Goal: Information Seeking & Learning: Learn about a topic

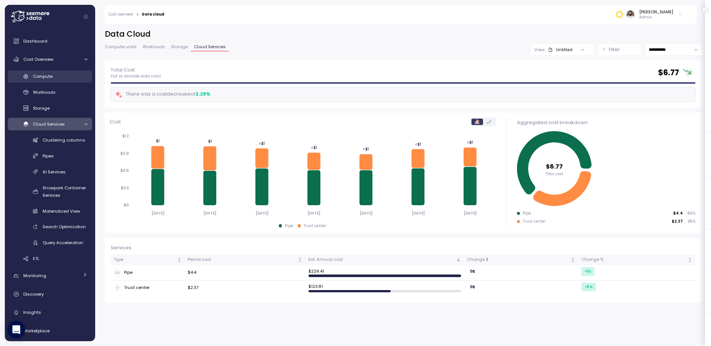
click at [70, 80] on link "Compute" at bounding box center [50, 76] width 84 height 12
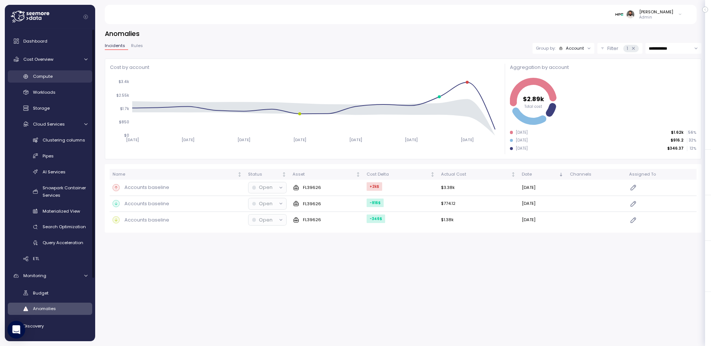
click at [54, 82] on link "Compute" at bounding box center [50, 76] width 84 height 12
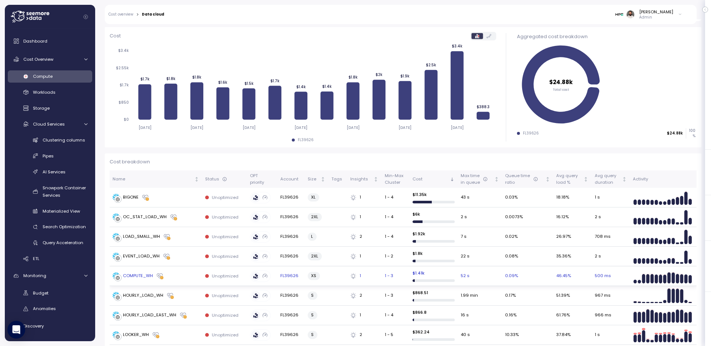
scroll to position [53, 0]
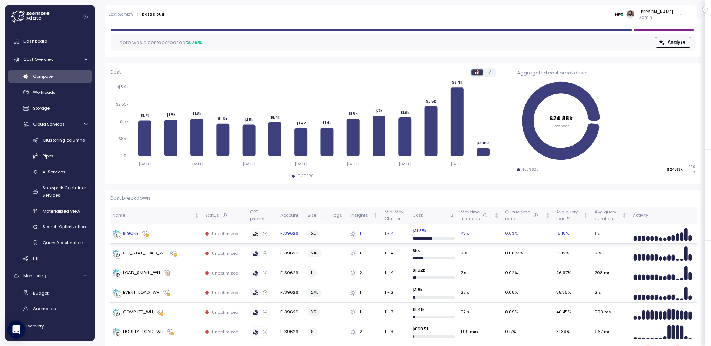
click at [203, 234] on td "Unoptimized" at bounding box center [224, 234] width 45 height 20
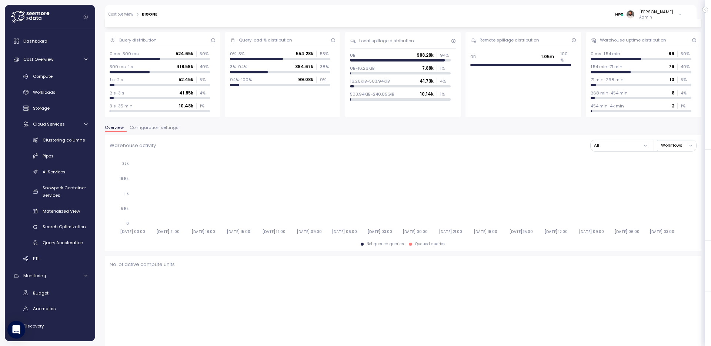
scroll to position [54, 0]
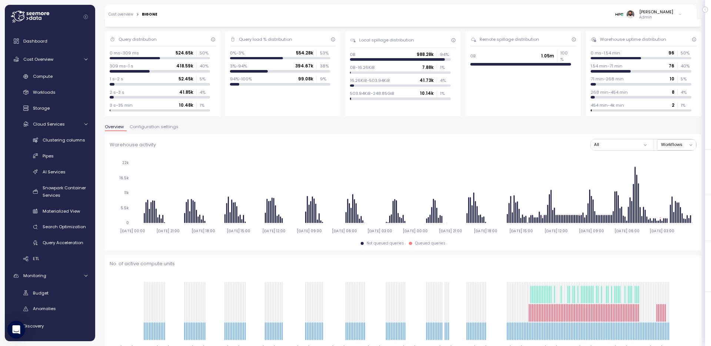
click at [662, 12] on div "[PERSON_NAME]" at bounding box center [656, 12] width 34 height 6
click at [631, 104] on label "Disable API cache" at bounding box center [645, 105] width 42 height 6
click at [56, 76] on div "Compute" at bounding box center [60, 76] width 54 height 7
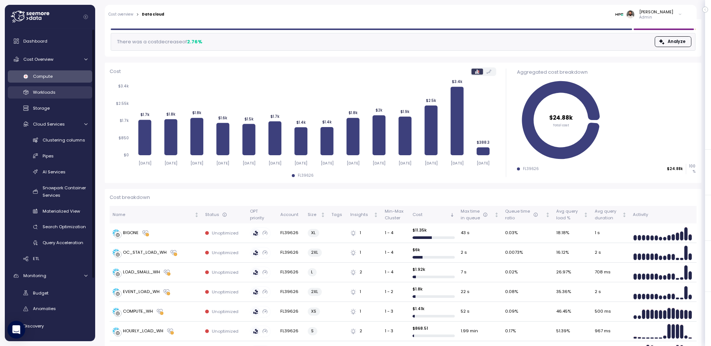
click at [56, 91] on div "Workloads" at bounding box center [60, 91] width 54 height 7
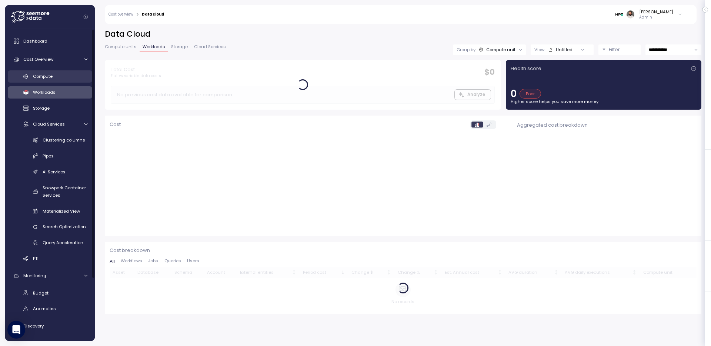
click at [58, 80] on link "Compute" at bounding box center [50, 76] width 84 height 12
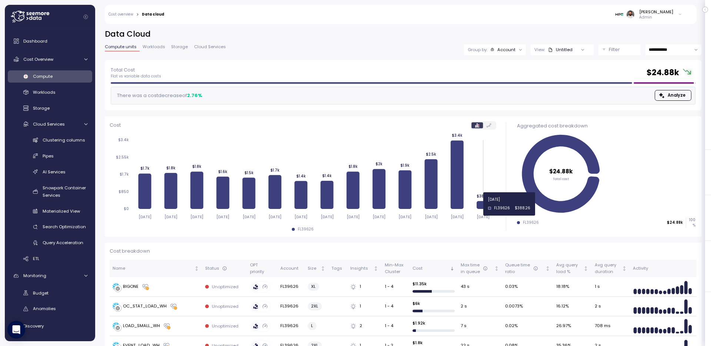
click at [483, 204] on icon at bounding box center [483, 205] width 13 height 8
click at [184, 286] on div "BIGONE" at bounding box center [156, 286] width 87 height 7
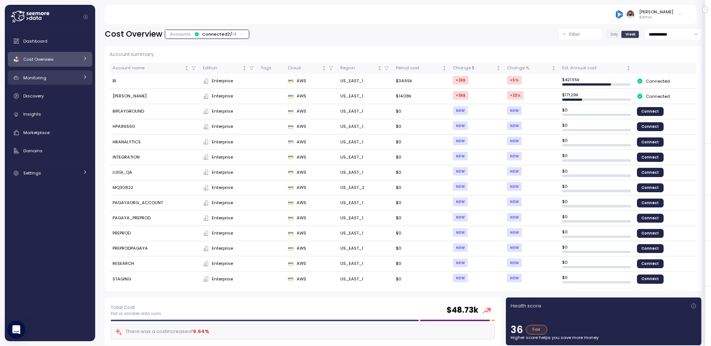
click at [63, 74] on div "Monitoring" at bounding box center [51, 77] width 56 height 7
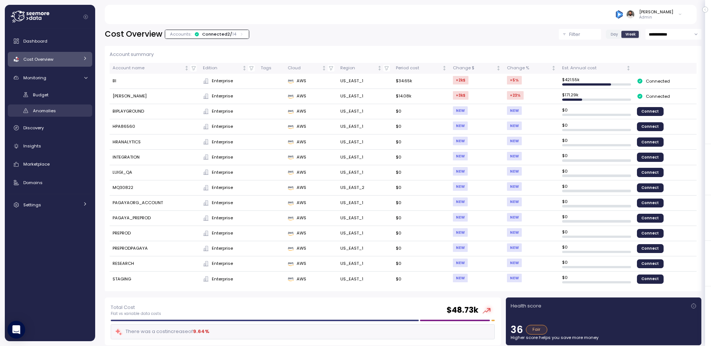
click at [61, 107] on div "Anomalies" at bounding box center [60, 110] width 54 height 7
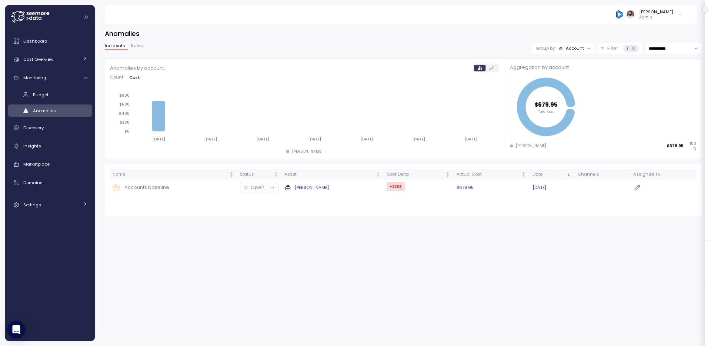
click at [320, 186] on div "LUIGI" at bounding box center [332, 187] width 96 height 7
click at [579, 49] on div "Account" at bounding box center [575, 48] width 18 height 6
click at [572, 74] on p "Compute unit" at bounding box center [569, 77] width 29 height 6
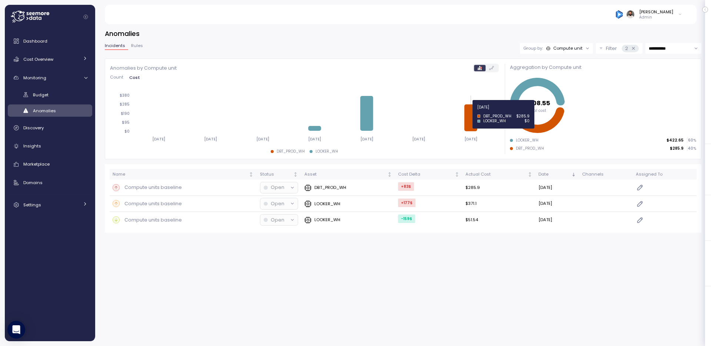
click at [473, 124] on icon at bounding box center [471, 117] width 13 height 27
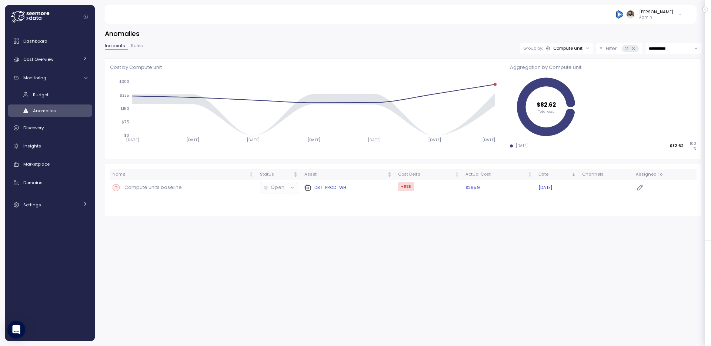
click at [337, 187] on p "DBT_PROD_WH" at bounding box center [330, 187] width 32 height 6
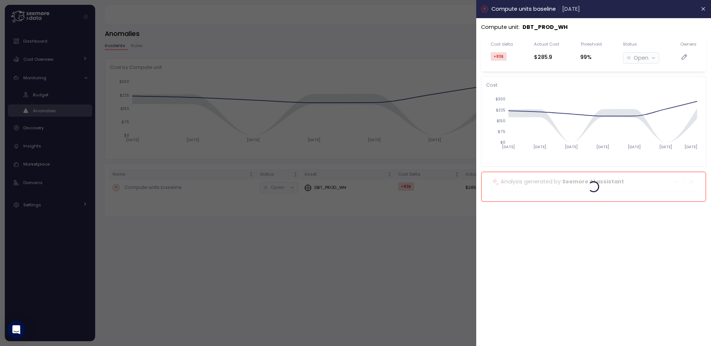
click at [545, 27] on p "DBT_PROD_WH" at bounding box center [544, 27] width 45 height 9
copy p "DBT_PROD_WH"
click at [700, 8] on button "button" at bounding box center [703, 9] width 9 height 9
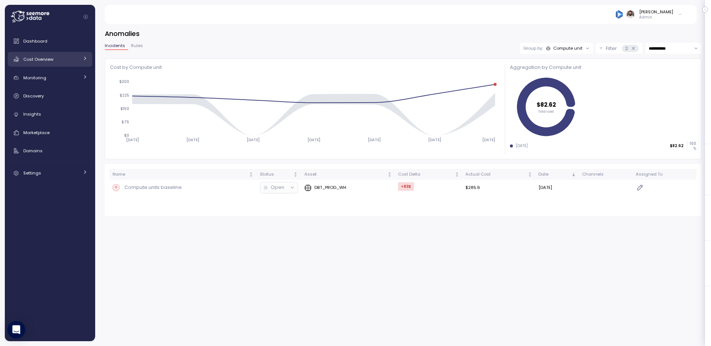
click at [60, 61] on div "Cost Overview" at bounding box center [51, 59] width 56 height 7
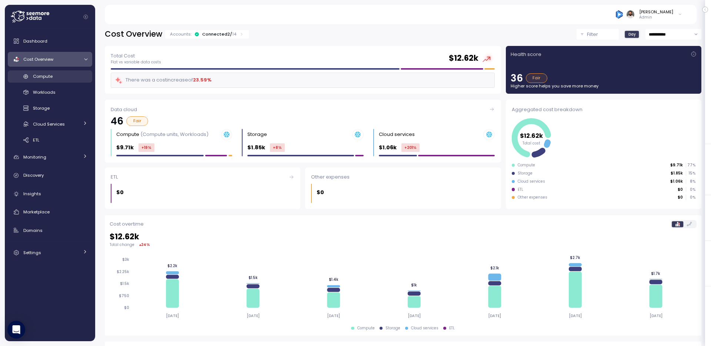
click at [53, 79] on div "Compute" at bounding box center [60, 76] width 54 height 7
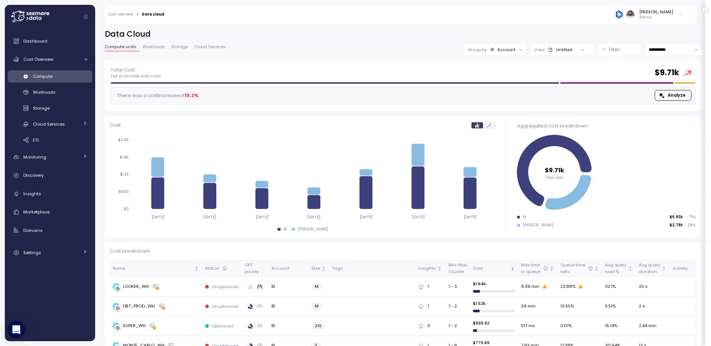
click at [609, 51] on p "Filter" at bounding box center [614, 49] width 11 height 7
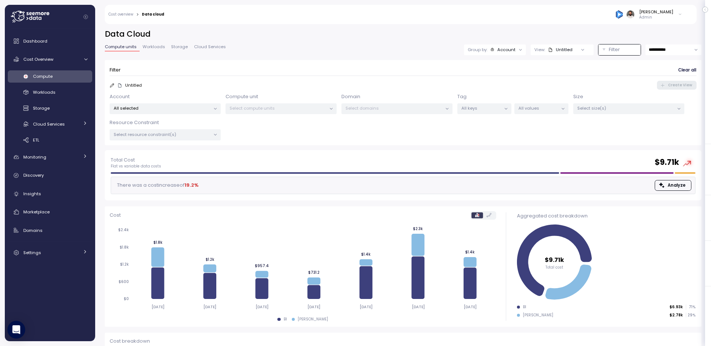
click at [197, 103] on div "All selected" at bounding box center [165, 108] width 111 height 11
click at [191, 151] on span "only" at bounding box center [195, 149] width 9 height 8
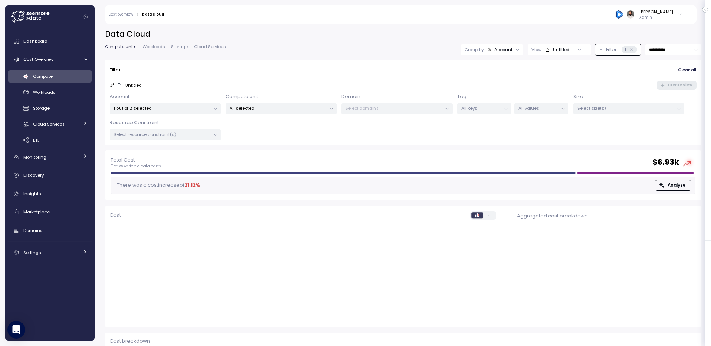
click at [276, 100] on div "Compute unit All selected" at bounding box center [281, 103] width 111 height 21
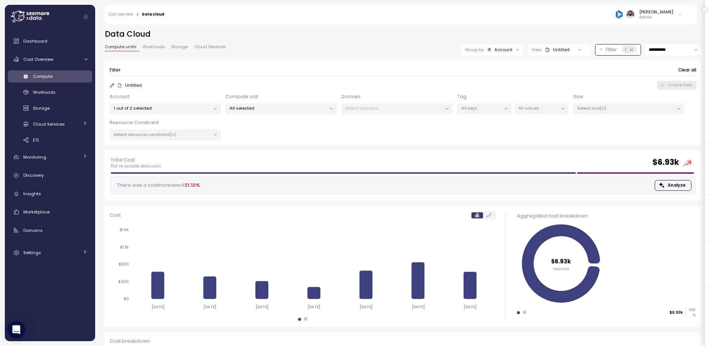
click at [276, 103] on div "All selected" at bounding box center [281, 108] width 111 height 11
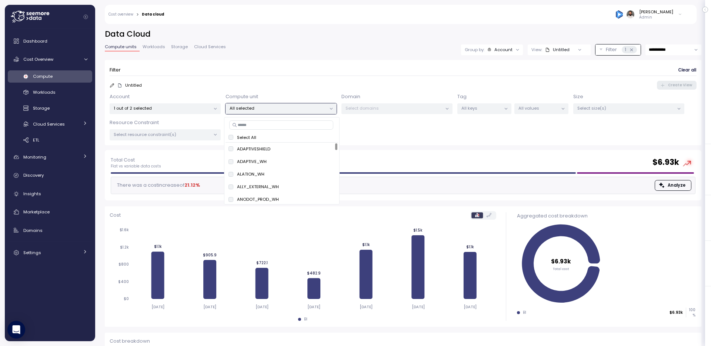
click at [276, 120] on input at bounding box center [281, 124] width 104 height 9
click at [276, 123] on input at bounding box center [281, 124] width 104 height 9
paste input "**********"
type input "**********"
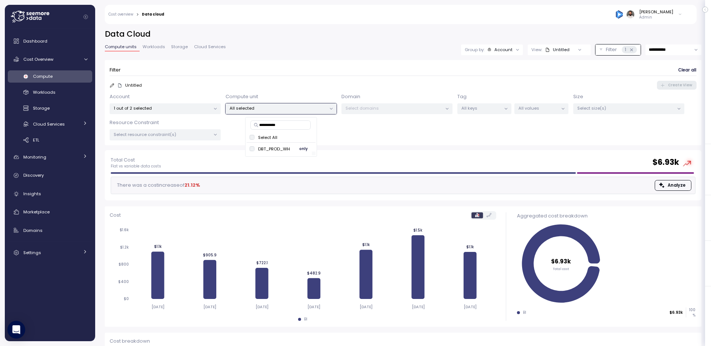
click at [310, 150] on button "only" at bounding box center [304, 148] width 18 height 9
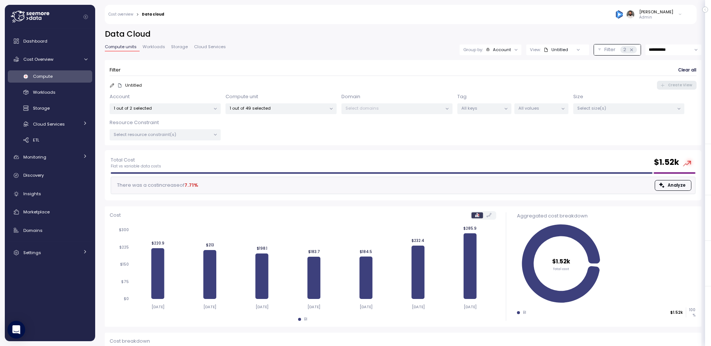
click at [679, 53] on input "**********" at bounding box center [673, 49] width 56 height 11
click at [671, 96] on span "Last 14 days" at bounding box center [662, 95] width 26 height 7
type input "**********"
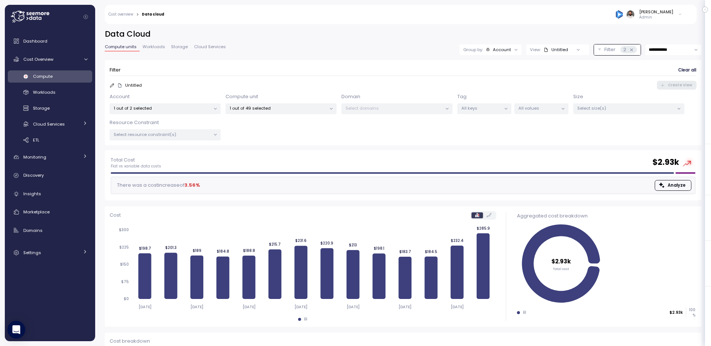
scroll to position [56, 0]
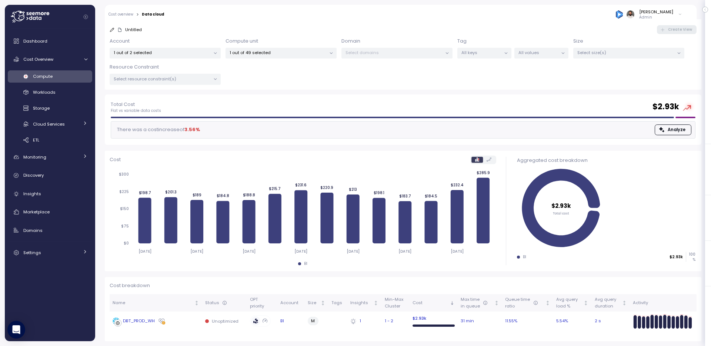
click at [146, 323] on div "DBT_PROD_WH" at bounding box center [139, 321] width 32 height 7
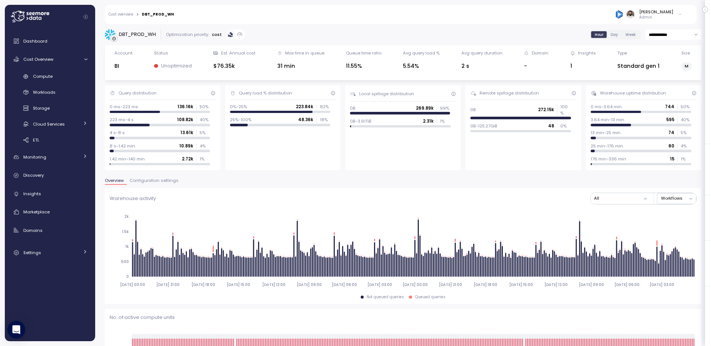
click at [161, 178] on span "Configuration settings" at bounding box center [154, 180] width 49 height 4
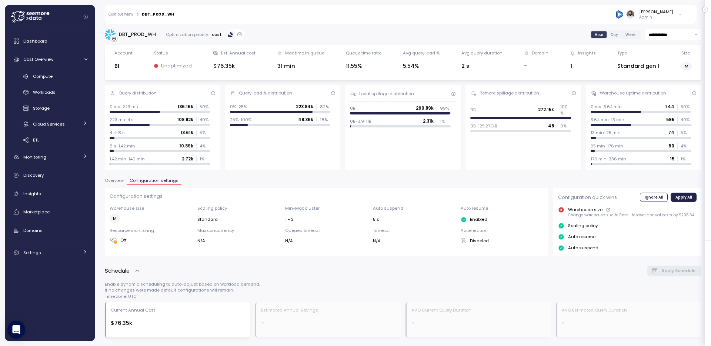
scroll to position [362, 0]
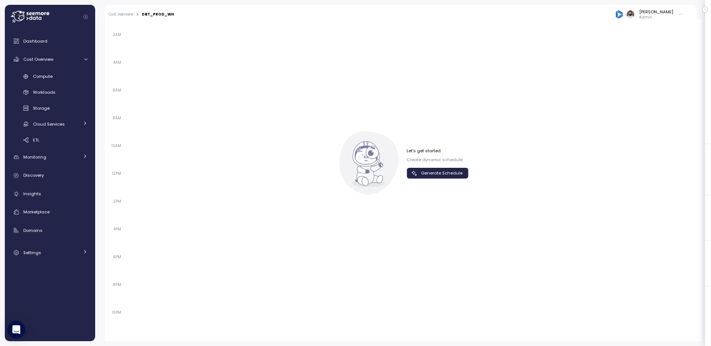
click at [454, 178] on span "Generate Schedule" at bounding box center [441, 173] width 41 height 10
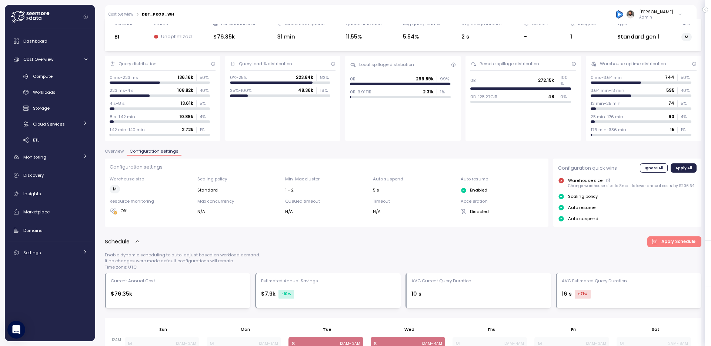
scroll to position [30, 0]
click at [236, 211] on div "N/A" at bounding box center [238, 211] width 83 height 6
click at [66, 76] on div "Compute" at bounding box center [60, 76] width 54 height 7
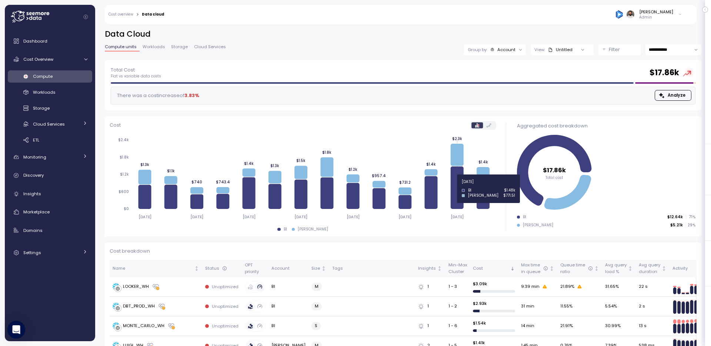
click at [452, 186] on icon at bounding box center [457, 187] width 13 height 43
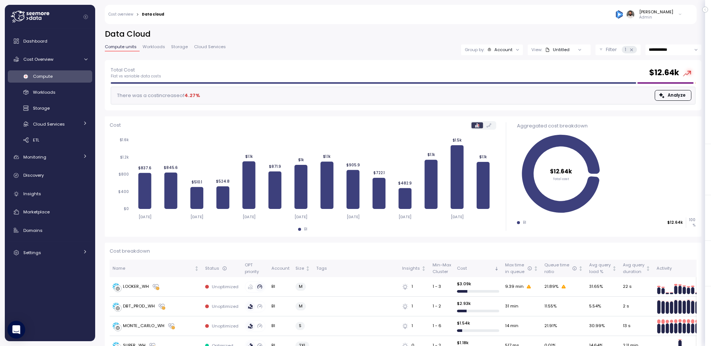
click at [634, 51] on div "1" at bounding box center [629, 49] width 15 height 7
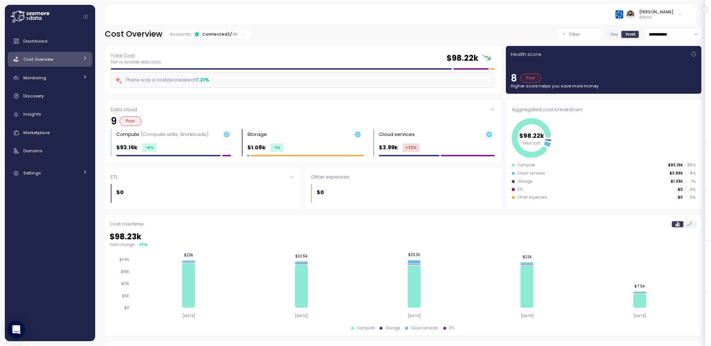
click at [241, 33] on icon at bounding box center [243, 34] width 5 height 5
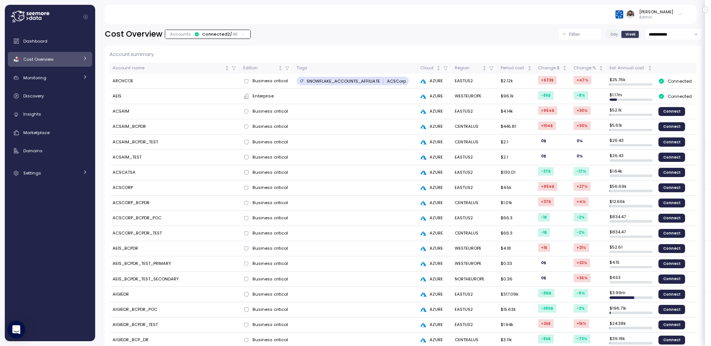
click at [673, 8] on div "Guy Biecher Admin" at bounding box center [400, 14] width 574 height 19
click at [673, 20] on div "Guy Biecher Admin" at bounding box center [648, 14] width 67 height 11
click at [673, 14] on div "Guy Biecher Admin" at bounding box center [648, 14] width 67 height 11
click at [65, 62] on div "Cost Overview" at bounding box center [51, 59] width 56 height 7
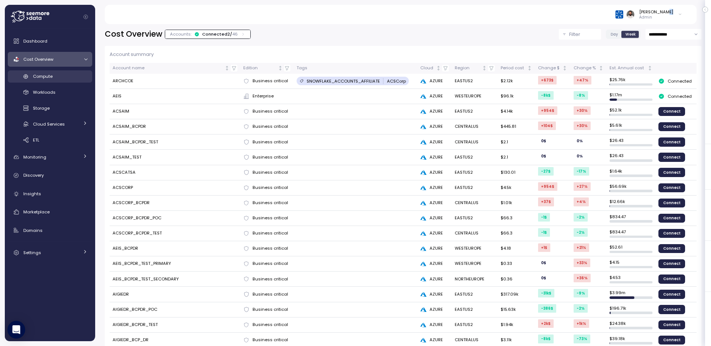
click at [67, 75] on div "Compute" at bounding box center [60, 76] width 54 height 7
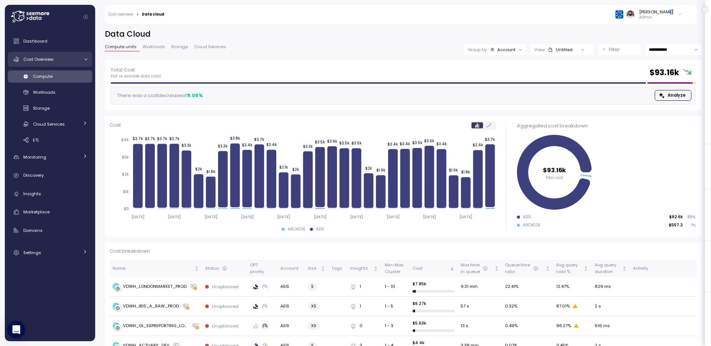
click at [68, 62] on div "Cost Overview" at bounding box center [51, 59] width 56 height 7
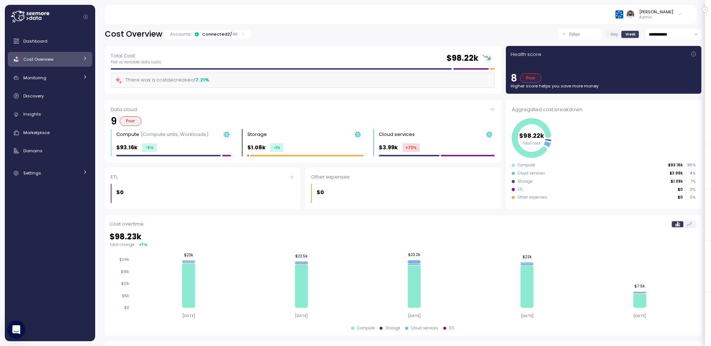
click at [221, 31] on div "Connected 2 / 46" at bounding box center [220, 34] width 36 height 6
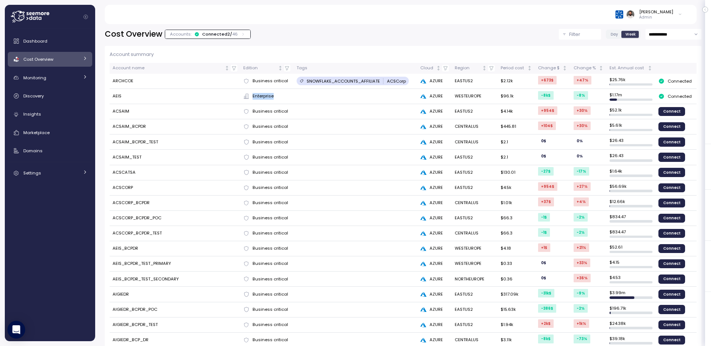
drag, startPoint x: 253, startPoint y: 96, endPoint x: 303, endPoint y: 95, distance: 50.0
click at [303, 95] on tr "AEIS Enterprise AZURE WESTEUROPE $96.1k -8k $ -8 % $ 1.17m Connected" at bounding box center [403, 96] width 587 height 15
click at [267, 94] on span "Enterprise" at bounding box center [263, 96] width 21 height 7
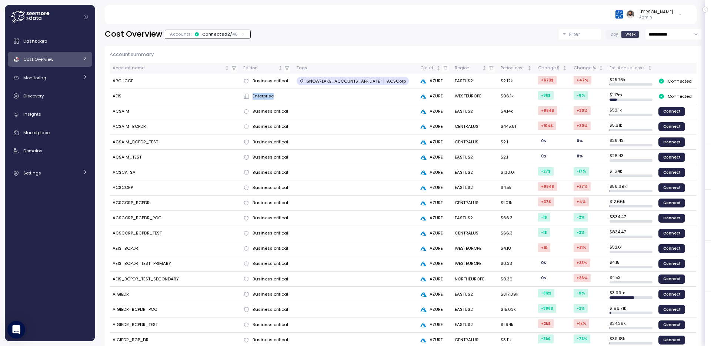
click at [267, 94] on span "Enterprise" at bounding box center [263, 96] width 21 height 7
click at [661, 17] on p "Admin" at bounding box center [656, 17] width 34 height 5
click at [63, 78] on div "Monitoring" at bounding box center [51, 77] width 56 height 7
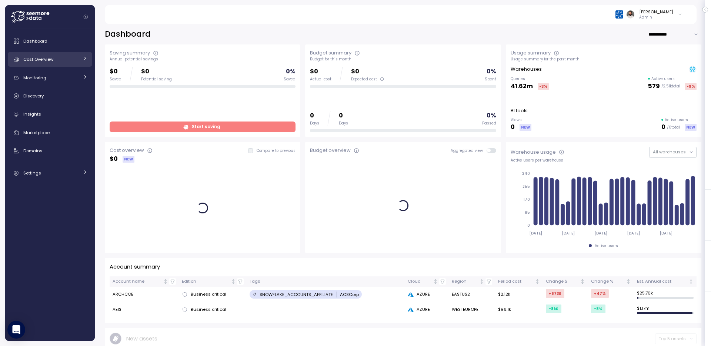
click at [81, 64] on link "Cost Overview" at bounding box center [50, 59] width 84 height 15
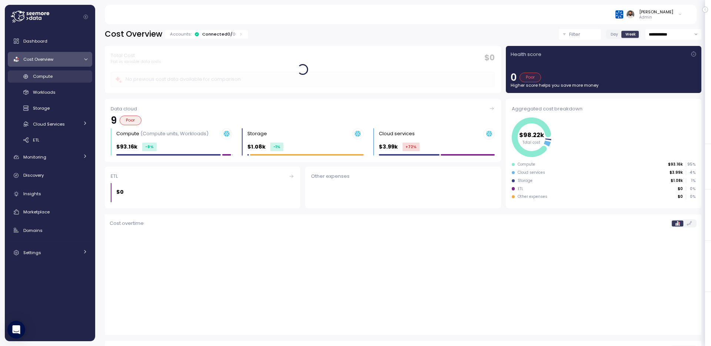
click at [73, 81] on link "Compute" at bounding box center [50, 76] width 84 height 12
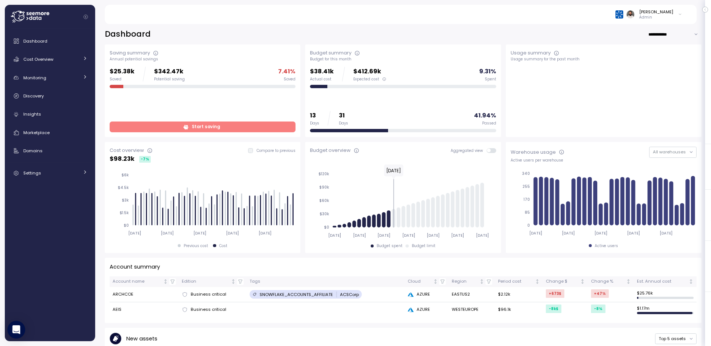
click at [156, 122] on span "Start saving" at bounding box center [202, 127] width 176 height 10
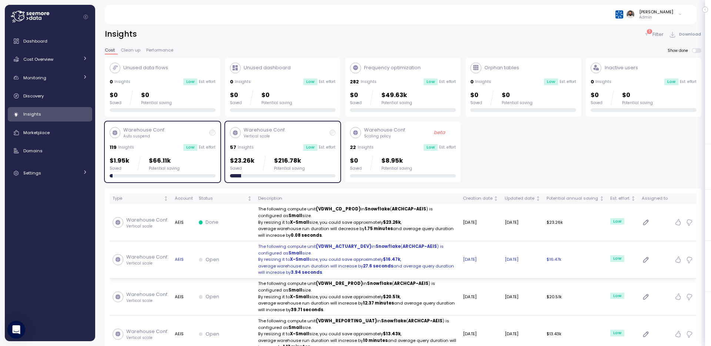
click at [295, 258] on strong "X-Small" at bounding box center [299, 259] width 19 height 6
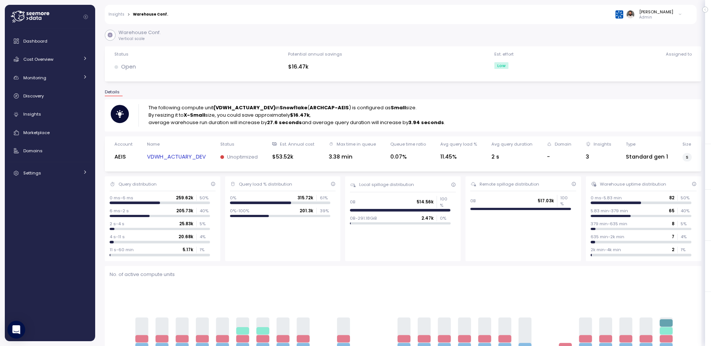
click at [183, 159] on link "VDWH_ACTUARY_DEV" at bounding box center [176, 157] width 59 height 9
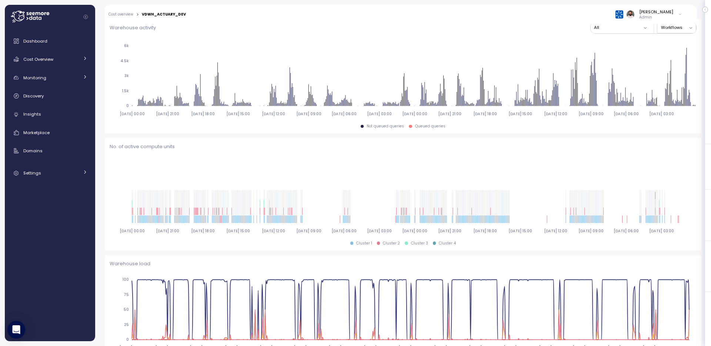
scroll to position [205, 0]
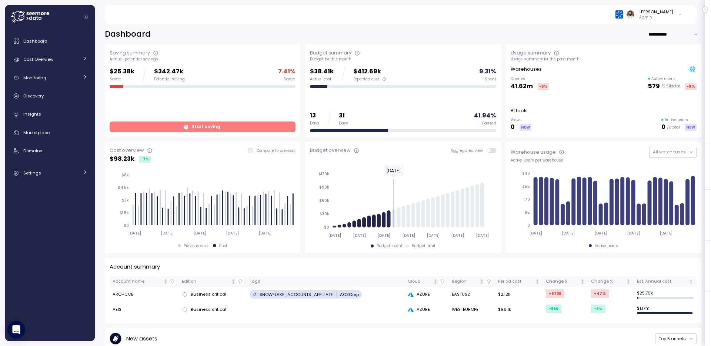
click at [662, 33] on input "**********" at bounding box center [674, 34] width 53 height 11
click at [662, 47] on span "Last 7 days" at bounding box center [664, 49] width 24 height 7
type input "**********"
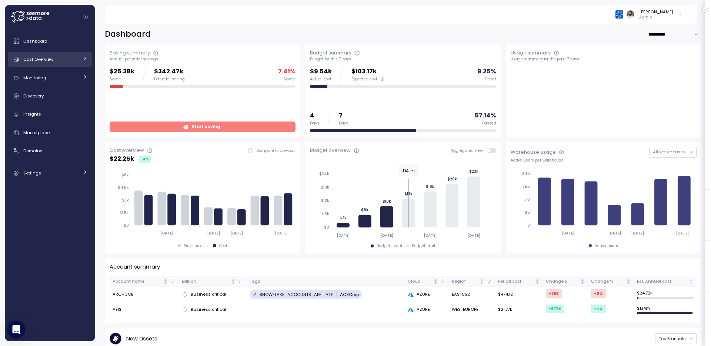
click at [69, 63] on link "Cost Overview" at bounding box center [50, 59] width 84 height 15
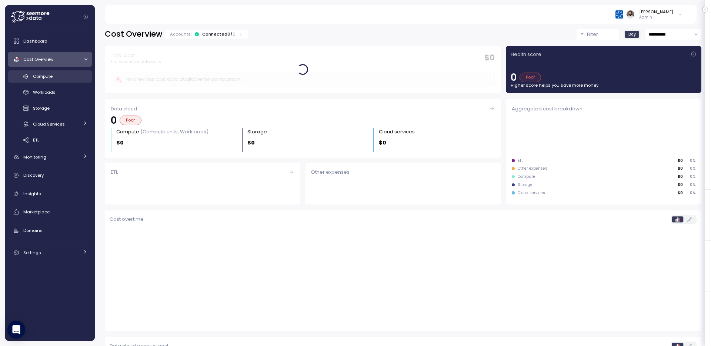
click at [68, 74] on div "Compute" at bounding box center [60, 76] width 54 height 7
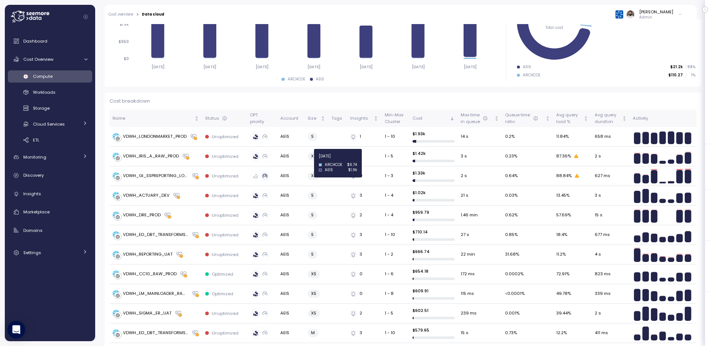
scroll to position [195, 0]
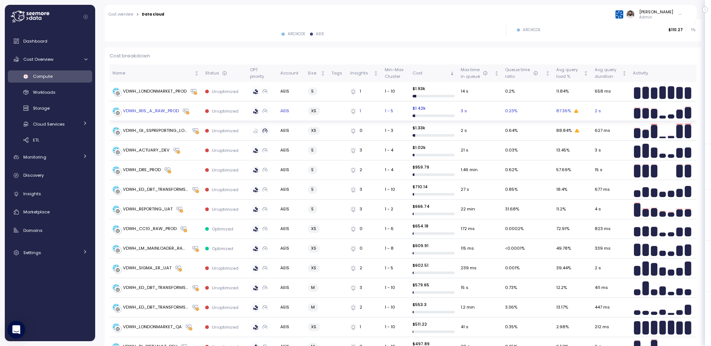
click at [164, 112] on div "VDWH_IRIS_A_RAW_PROD" at bounding box center [151, 111] width 56 height 7
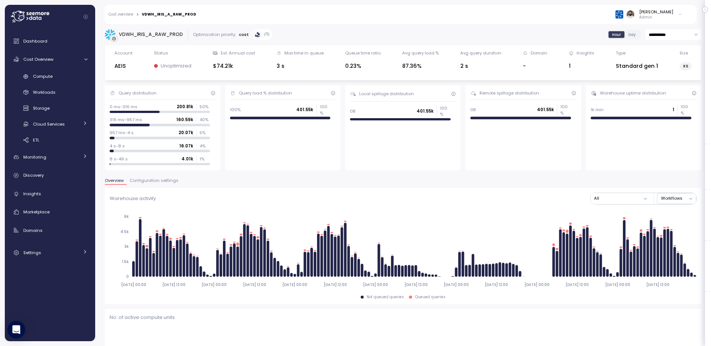
click at [659, 36] on input "**********" at bounding box center [673, 34] width 56 height 11
click at [659, 75] on div "Last 14 days" at bounding box center [673, 80] width 54 height 10
type input "**********"
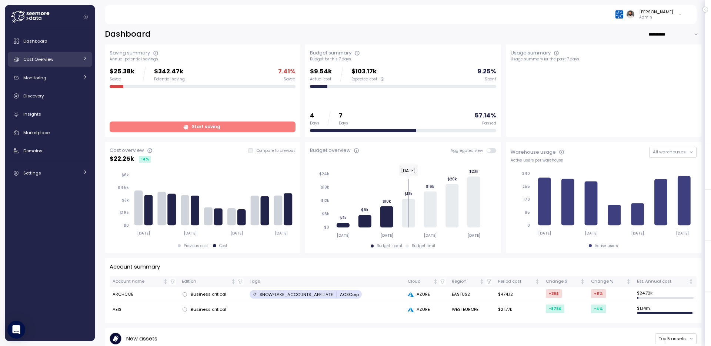
click at [74, 57] on div "Cost Overview" at bounding box center [51, 59] width 56 height 7
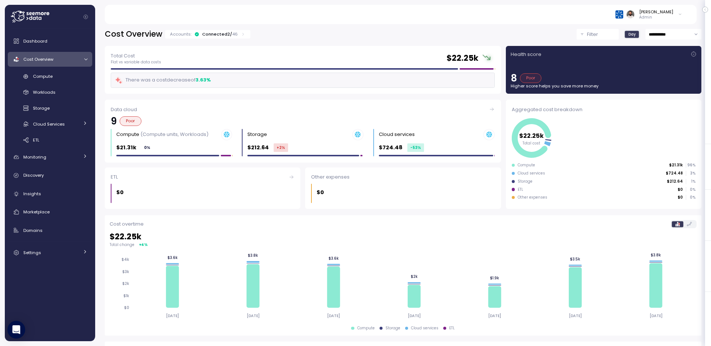
click at [227, 32] on div "Connected 2 / 46" at bounding box center [220, 34] width 36 height 6
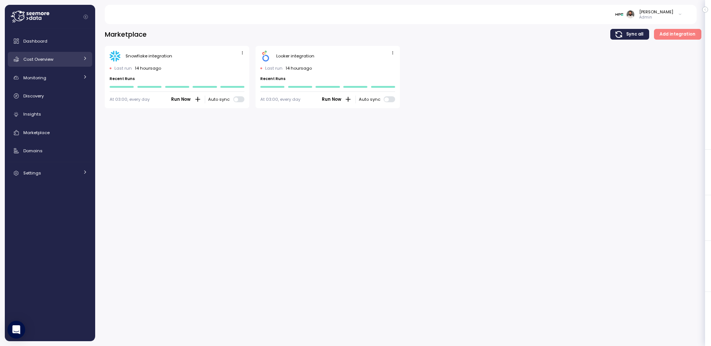
click at [83, 59] on icon at bounding box center [85, 58] width 5 height 5
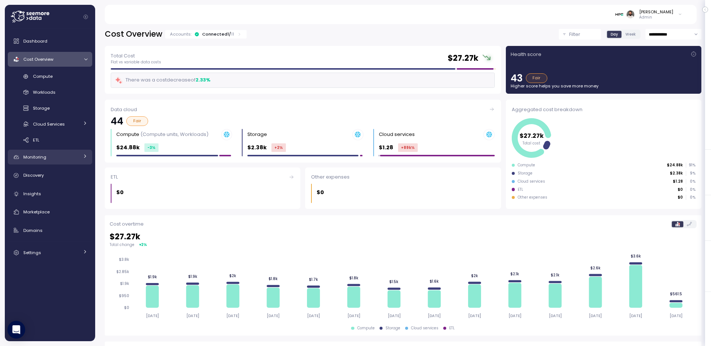
click at [54, 160] on div "Monitoring" at bounding box center [51, 156] width 56 height 7
click at [55, 163] on link "Monitoring" at bounding box center [50, 157] width 84 height 15
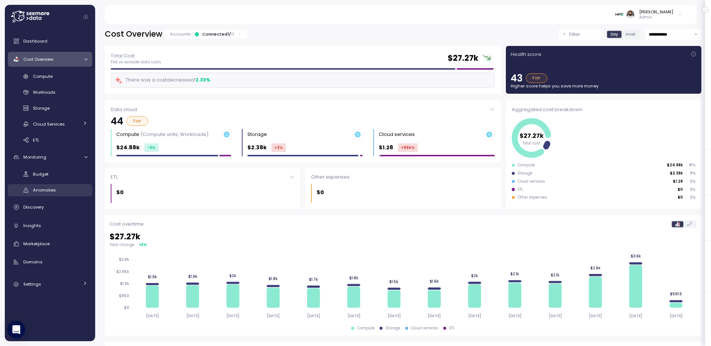
click at [54, 187] on span "Anomalies" at bounding box center [44, 190] width 23 height 6
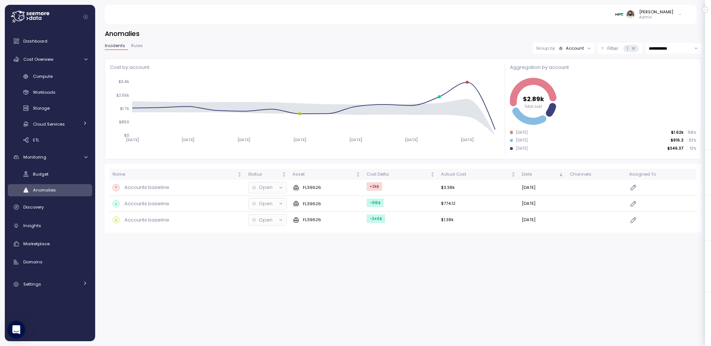
click at [572, 40] on div "**********" at bounding box center [403, 131] width 597 height 204
click at [572, 47] on div "Account" at bounding box center [575, 48] width 18 height 6
click at [572, 79] on p "Compute unit" at bounding box center [569, 77] width 29 height 6
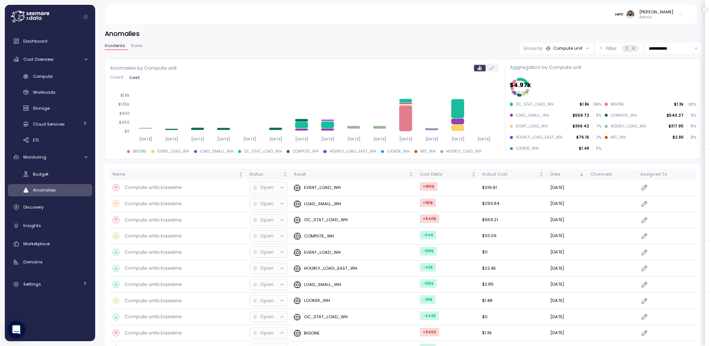
click at [554, 19] on div "Guy Biecher Admin" at bounding box center [400, 14] width 574 height 19
click at [431, 173] on div "Cost Delta" at bounding box center [445, 174] width 50 height 7
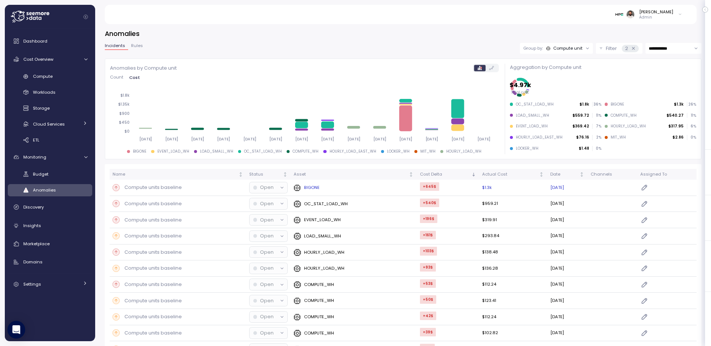
click at [359, 187] on div "BIGONE" at bounding box center [354, 187] width 120 height 7
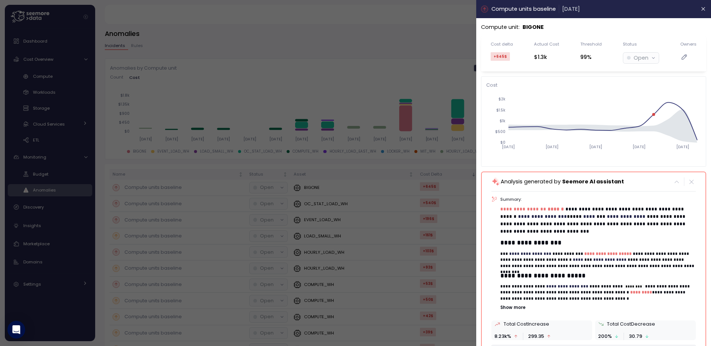
click at [306, 82] on div at bounding box center [355, 173] width 711 height 346
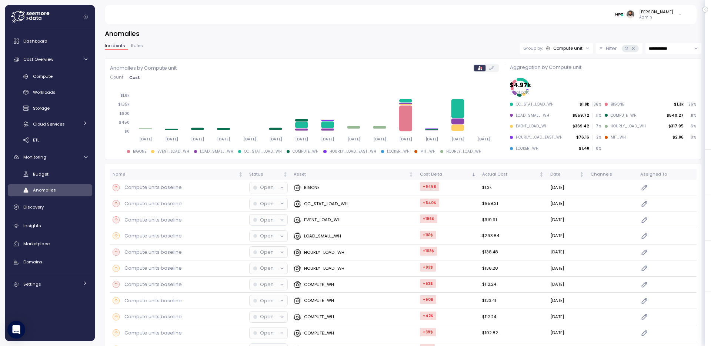
click at [572, 50] on div "Compute unit" at bounding box center [567, 48] width 29 height 6
click at [562, 67] on p "Account" at bounding box center [557, 64] width 18 height 6
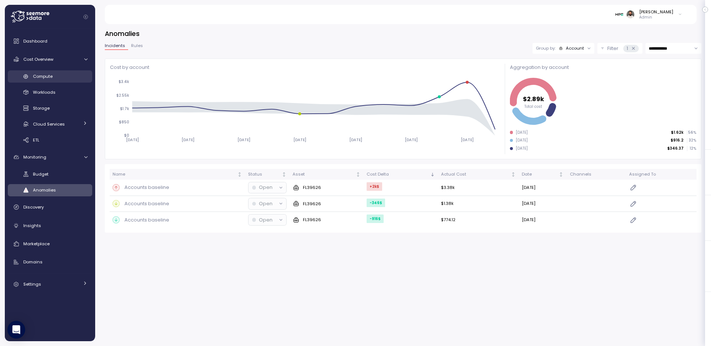
click at [77, 77] on div "Compute" at bounding box center [60, 76] width 54 height 7
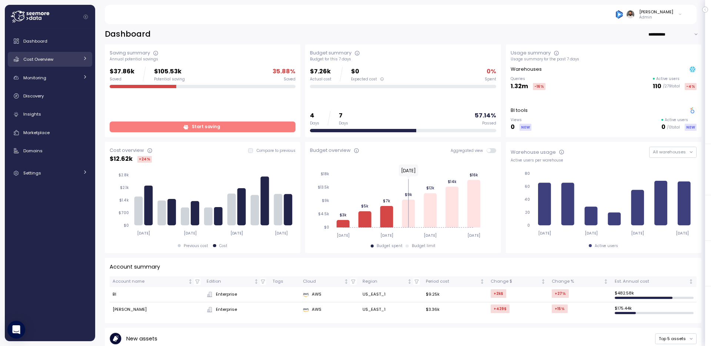
click at [73, 59] on div "Cost Overview" at bounding box center [51, 59] width 56 height 7
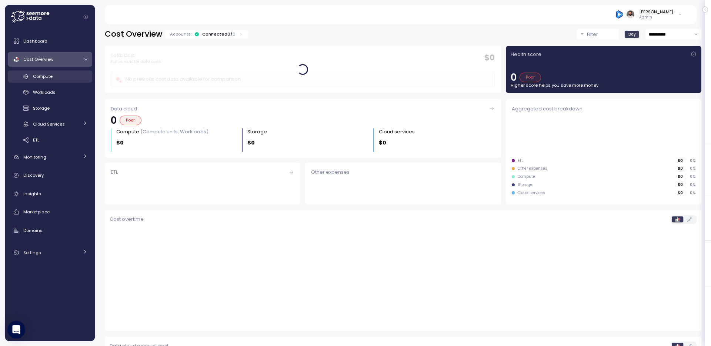
click at [71, 77] on div "Compute" at bounding box center [60, 76] width 54 height 7
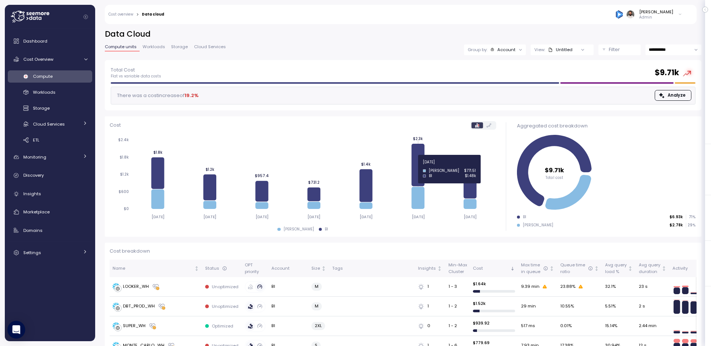
click at [420, 166] on icon at bounding box center [417, 165] width 13 height 43
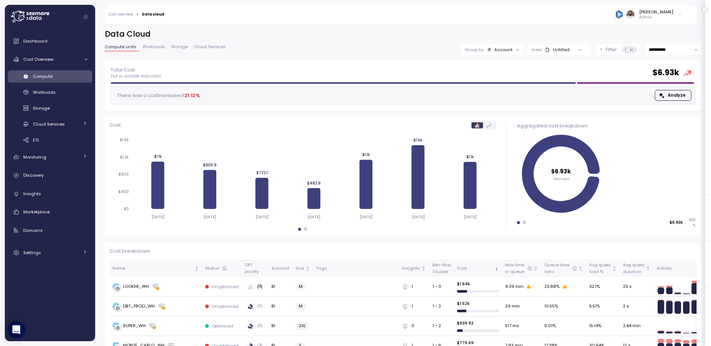
click at [125, 13] on link "Cost overview" at bounding box center [120, 15] width 25 height 4
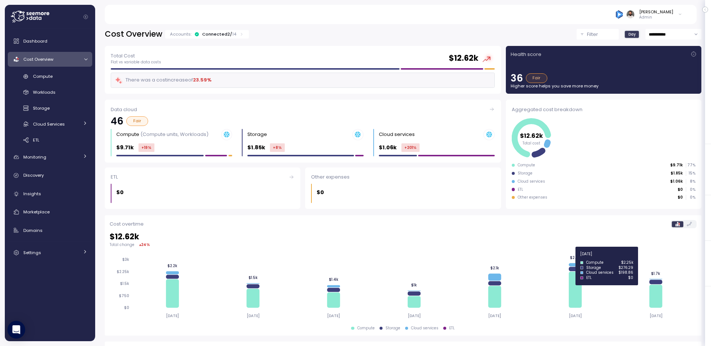
scroll to position [121, 0]
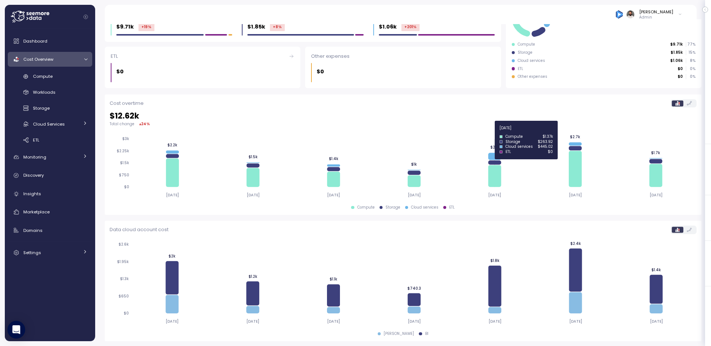
click at [494, 154] on icon at bounding box center [494, 156] width 13 height 7
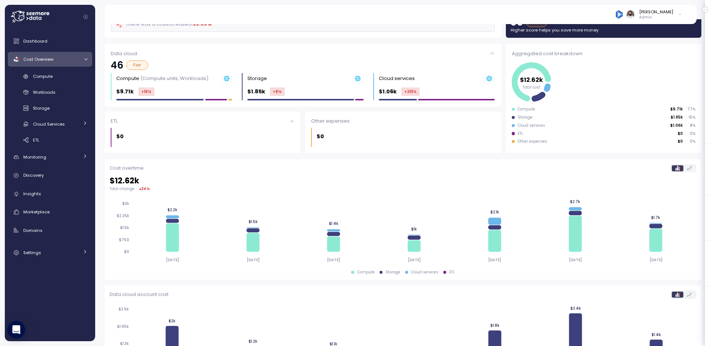
scroll to position [0, 0]
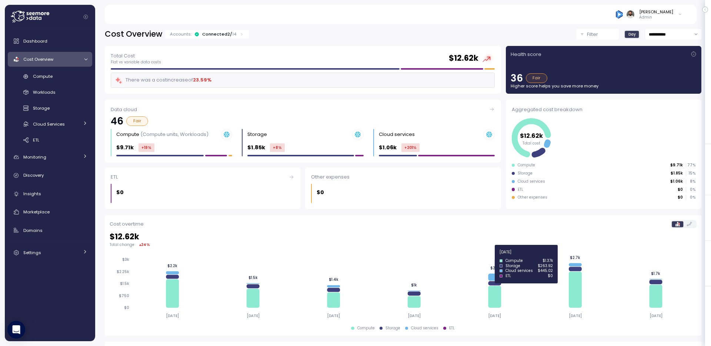
click at [492, 277] on icon at bounding box center [494, 277] width 13 height 7
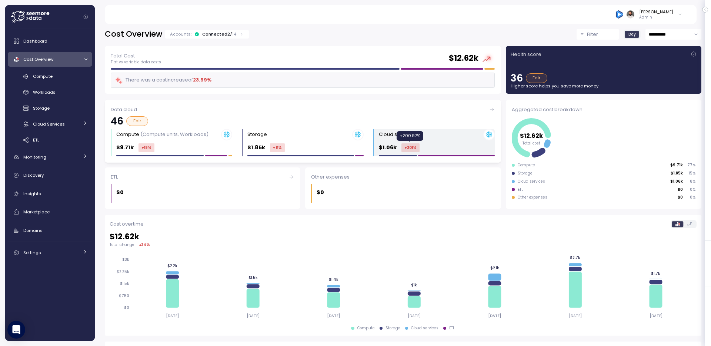
click at [401, 148] on div "+201 %" at bounding box center [410, 147] width 18 height 9
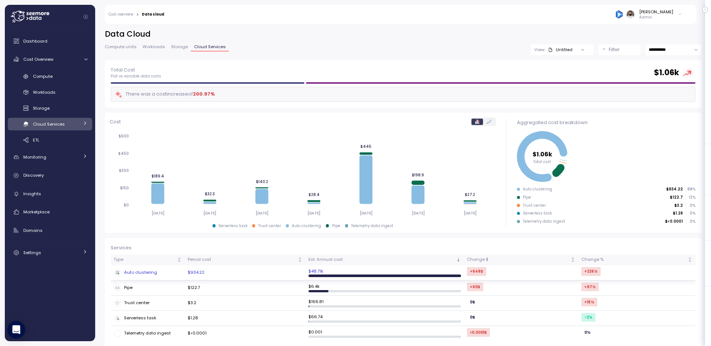
click at [245, 271] on td "$934.22" at bounding box center [245, 272] width 121 height 15
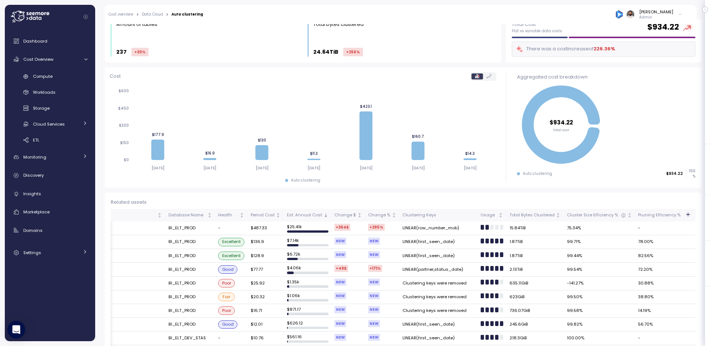
scroll to position [0, 289]
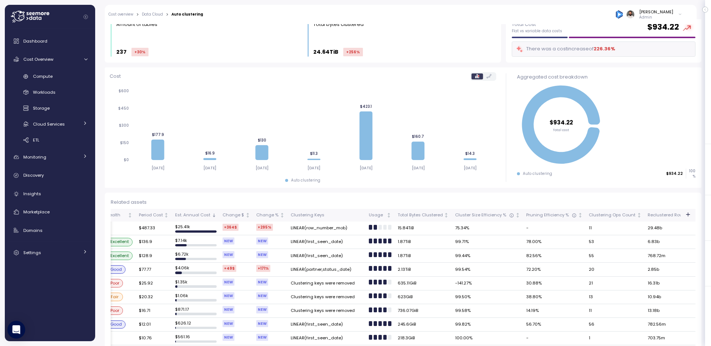
click at [321, 244] on td "LINEAR(first_seen_date)" at bounding box center [327, 242] width 78 height 14
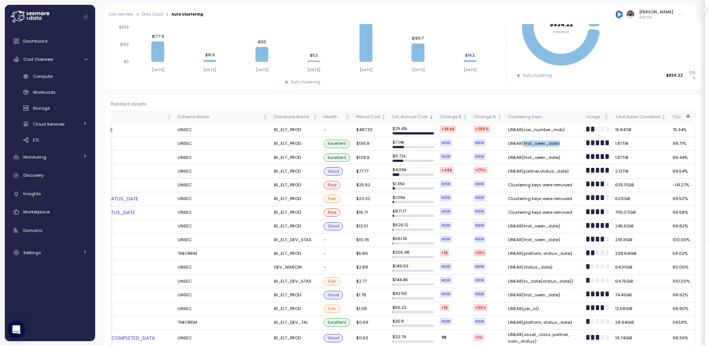
scroll to position [126, 0]
